Goal: Task Accomplishment & Management: Use online tool/utility

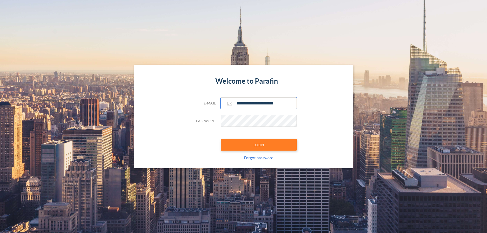
type input "**********"
click at [259, 145] on button "LOGIN" at bounding box center [259, 145] width 76 height 12
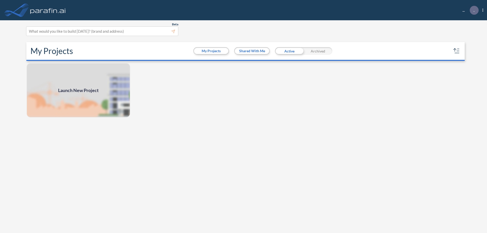
scroll to position [1, 0]
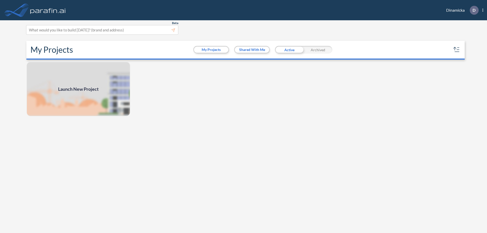
click at [78, 89] on span "Launch New Project" at bounding box center [78, 89] width 41 height 7
